Goal: Communication & Community: Answer question/provide support

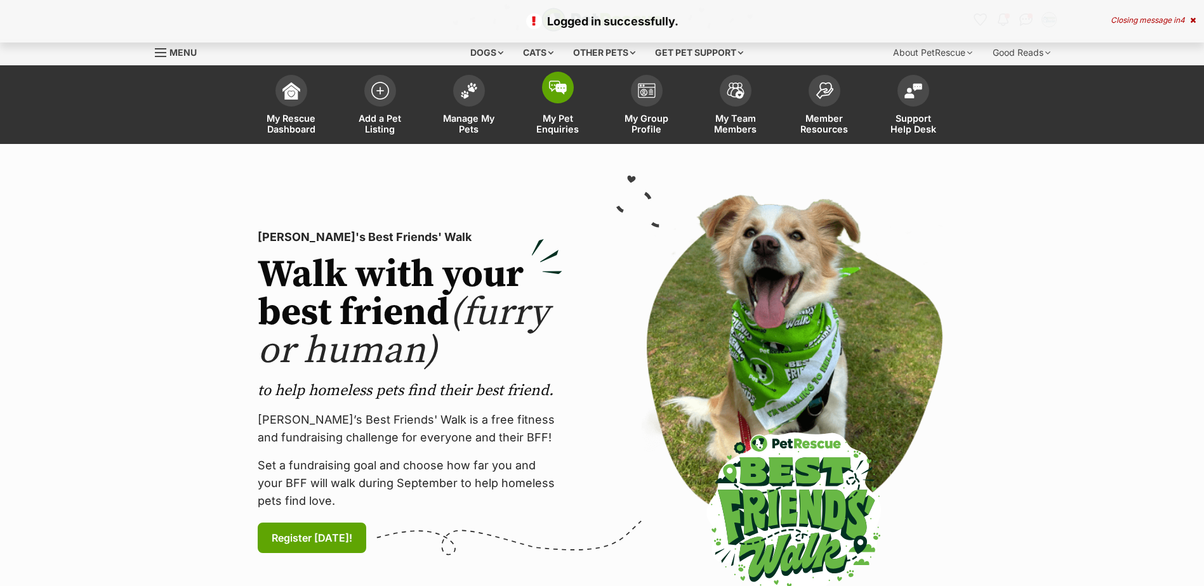
click at [562, 119] on span "My Pet Enquiries" at bounding box center [557, 124] width 57 height 22
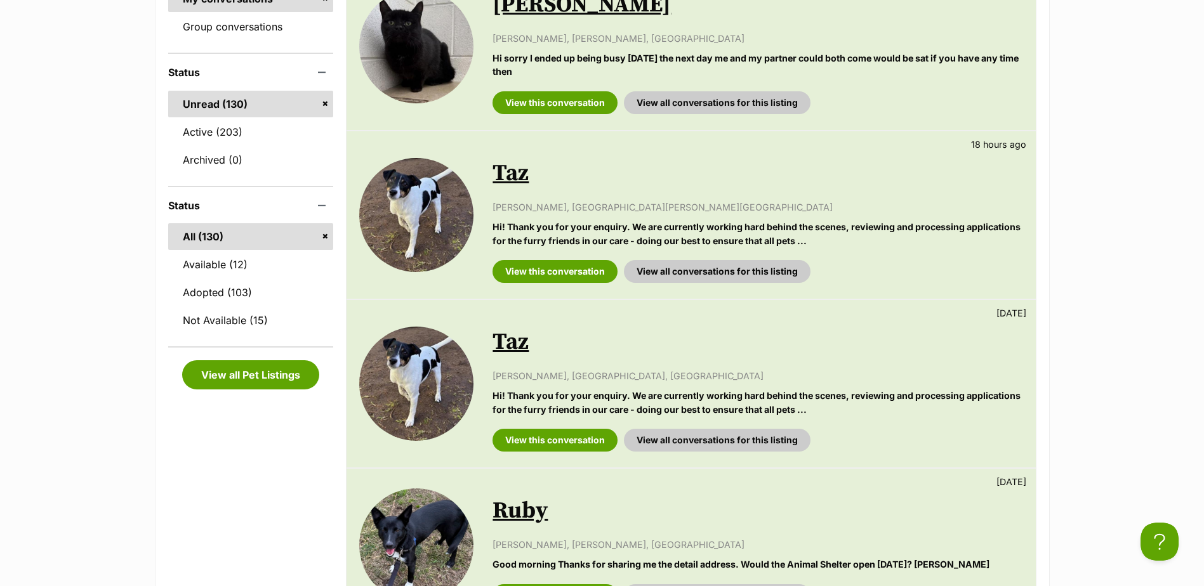
scroll to position [571, 0]
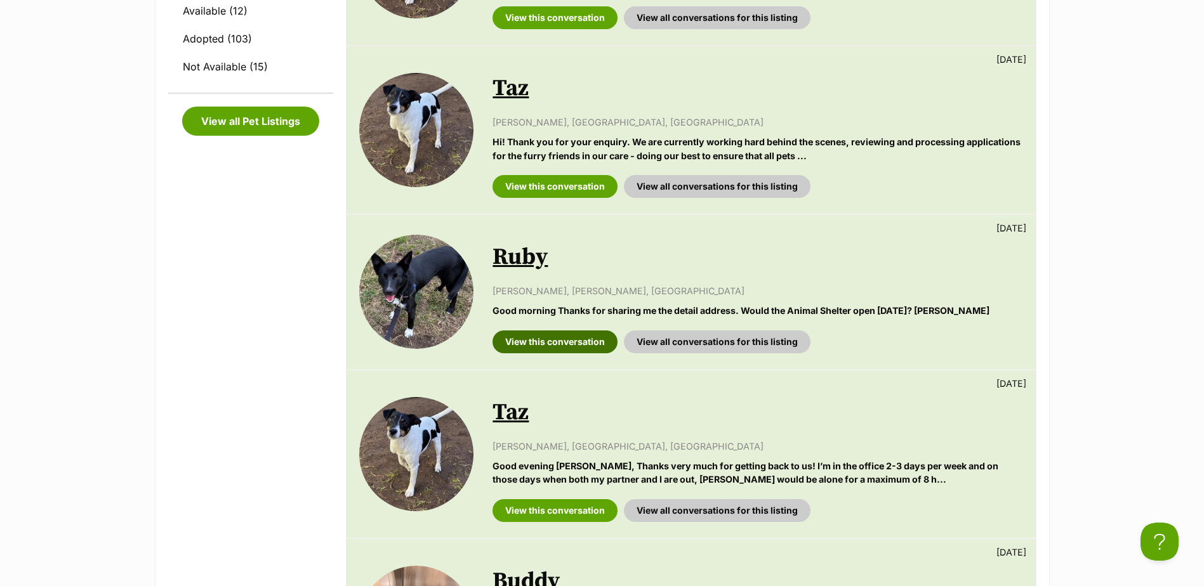
click at [553, 341] on link "View this conversation" at bounding box center [554, 342] width 125 height 23
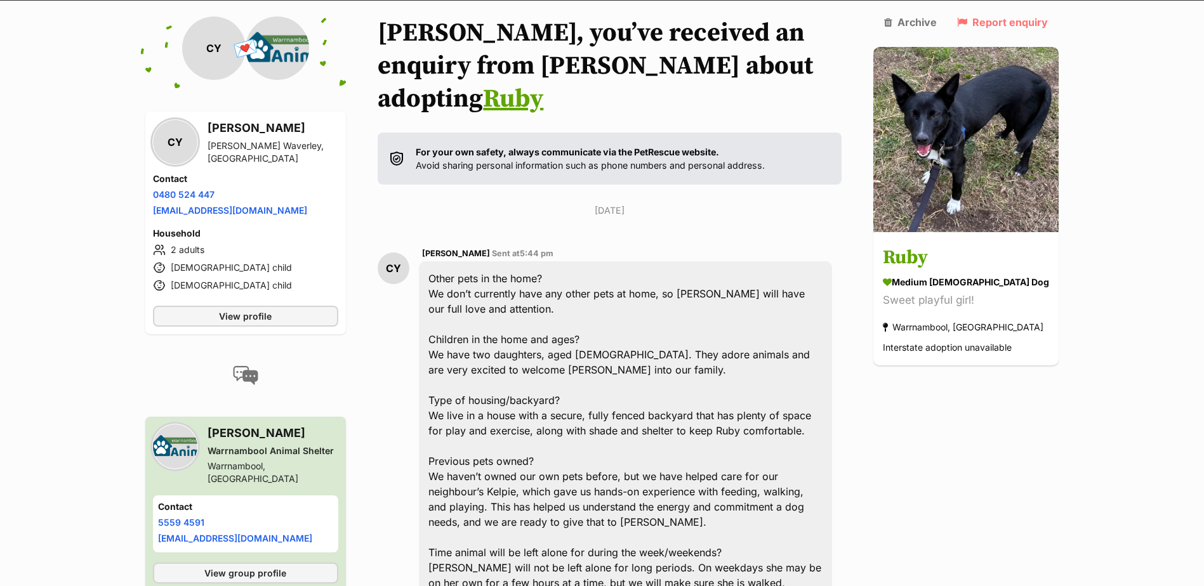
scroll to position [113, 0]
